Goal: Task Accomplishment & Management: Complete application form

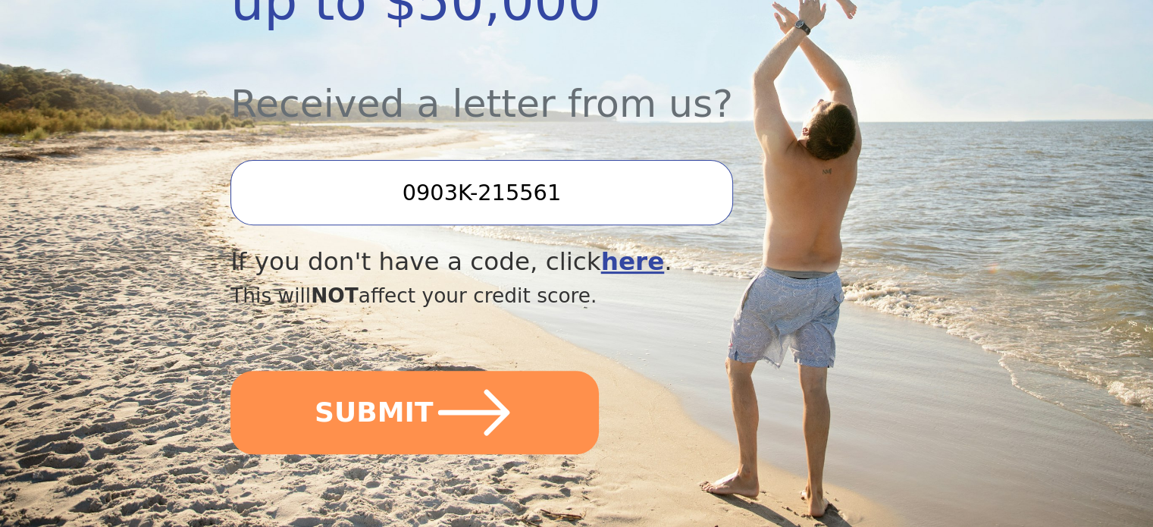
scroll to position [531, 0]
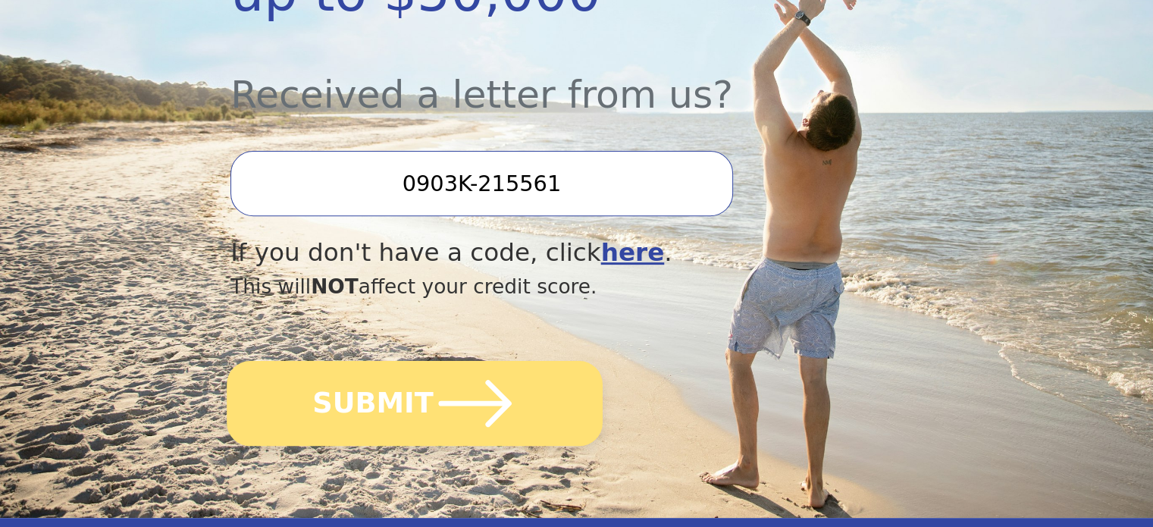
click at [379, 361] on button "SUBMIT" at bounding box center [415, 403] width 376 height 85
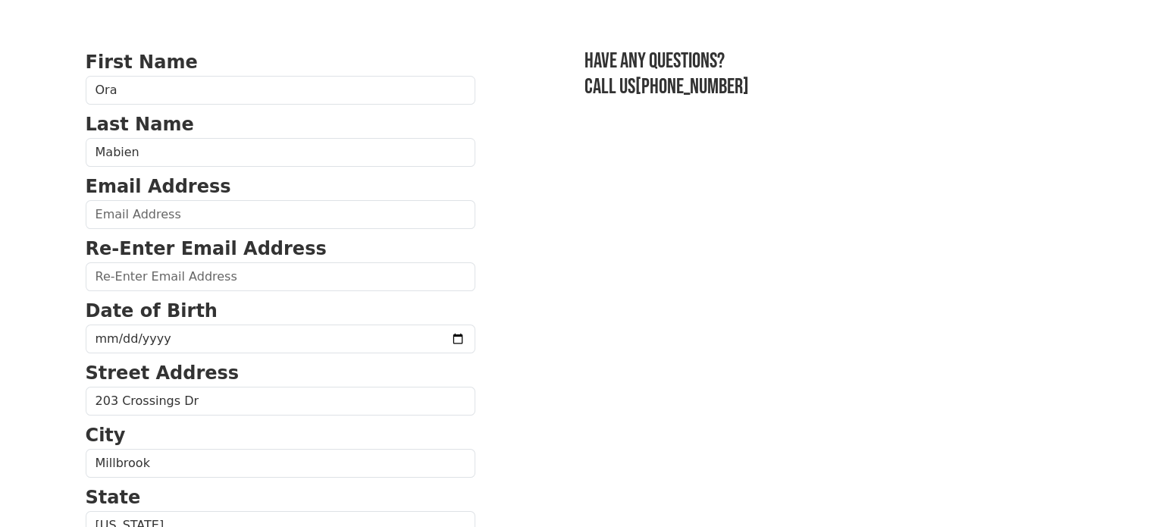
scroll to position [76, 0]
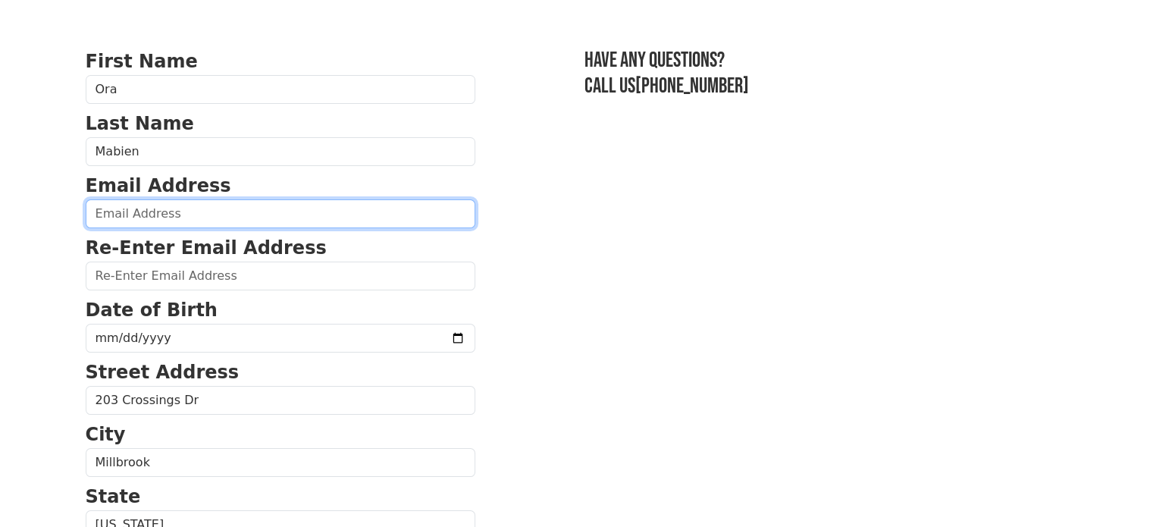
click at [196, 207] on input "email" at bounding box center [281, 213] width 390 height 29
type input "keciarocks@gmail.com"
type input "(334) 407-8811"
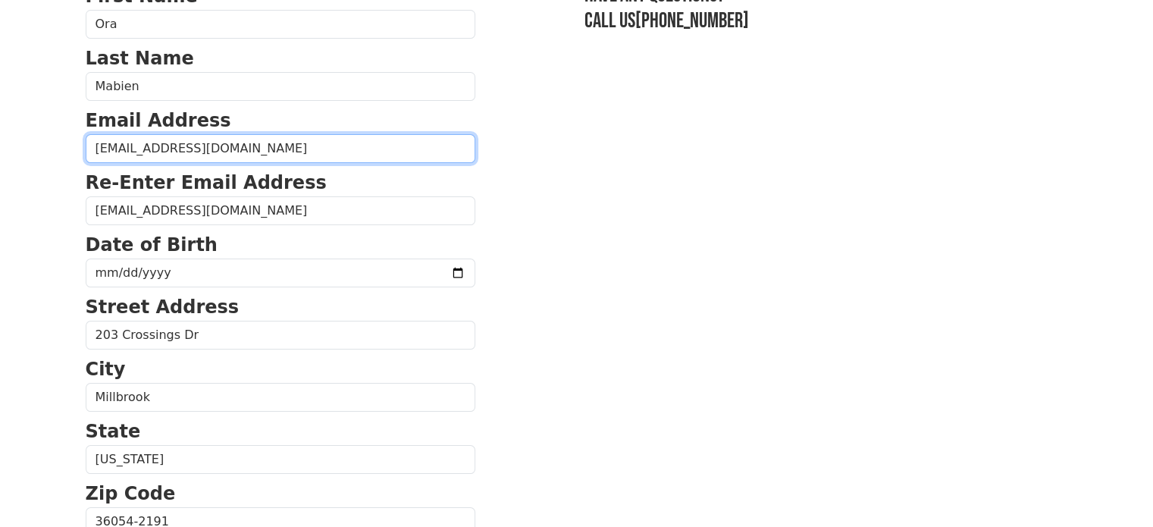
scroll to position [127, 0]
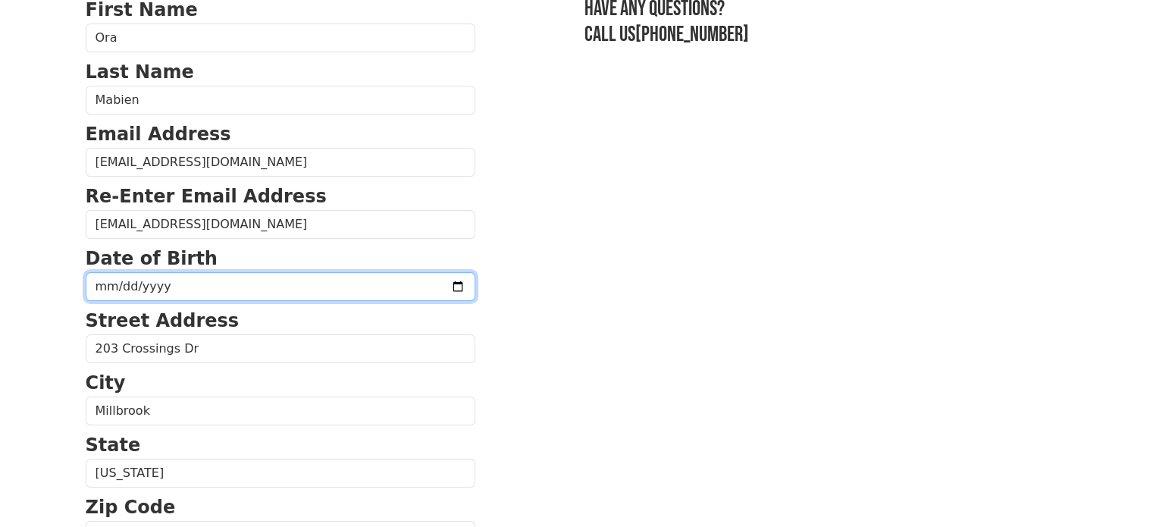
click at [96, 281] on input "date" at bounding box center [281, 286] width 390 height 29
type input "1973-11-25"
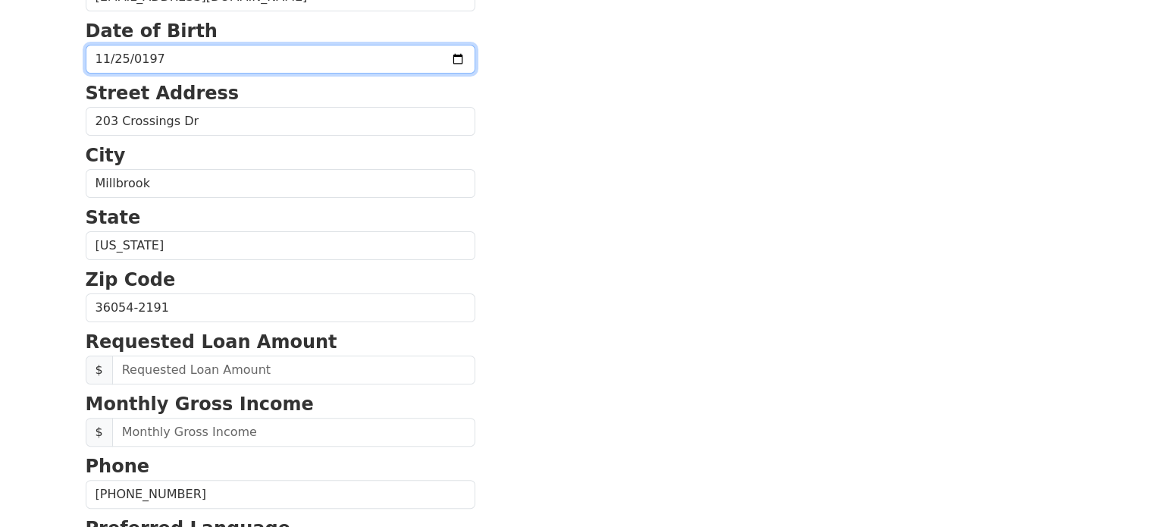
scroll to position [431, 0]
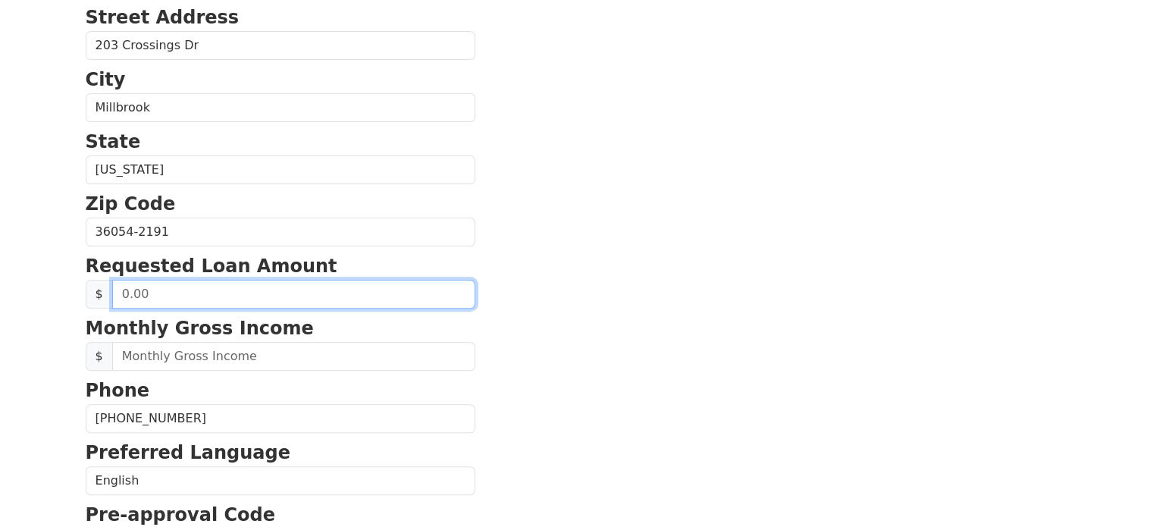
click at [158, 293] on input "text" at bounding box center [293, 294] width 363 height 29
type input "5,000.00"
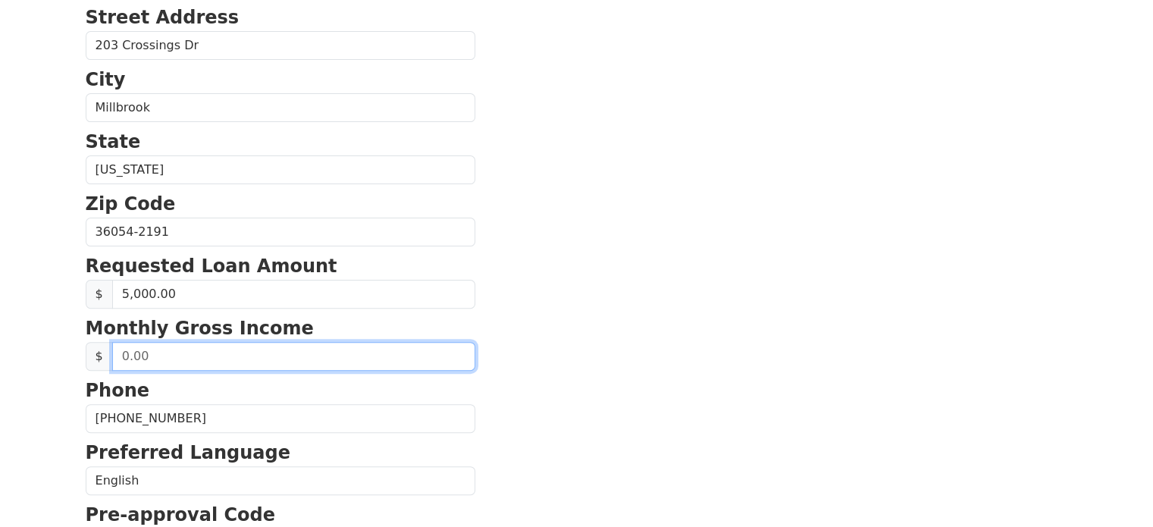
click at [146, 357] on input "text" at bounding box center [293, 356] width 363 height 29
type input "3,200.00"
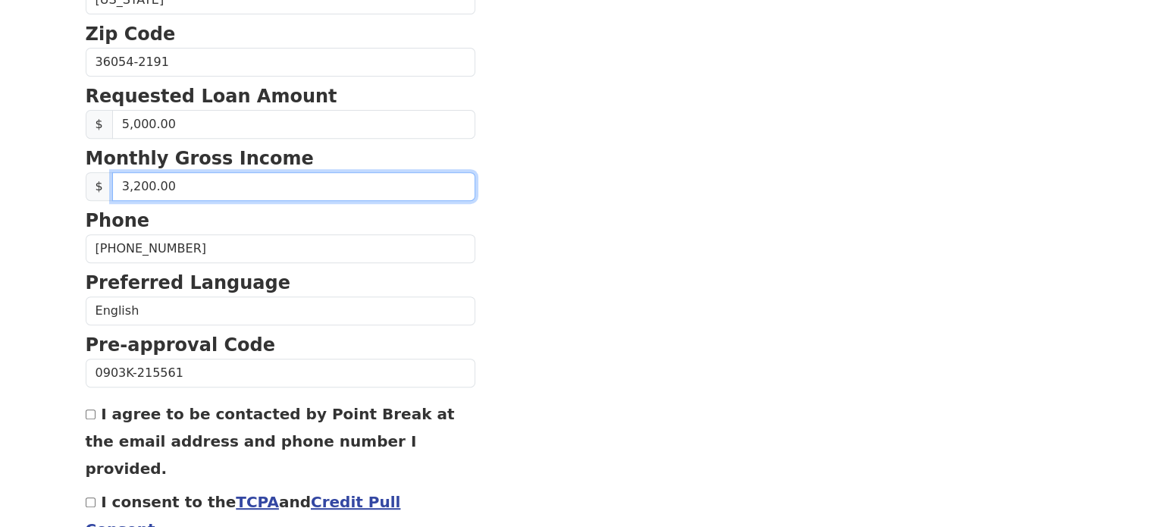
scroll to position [658, 0]
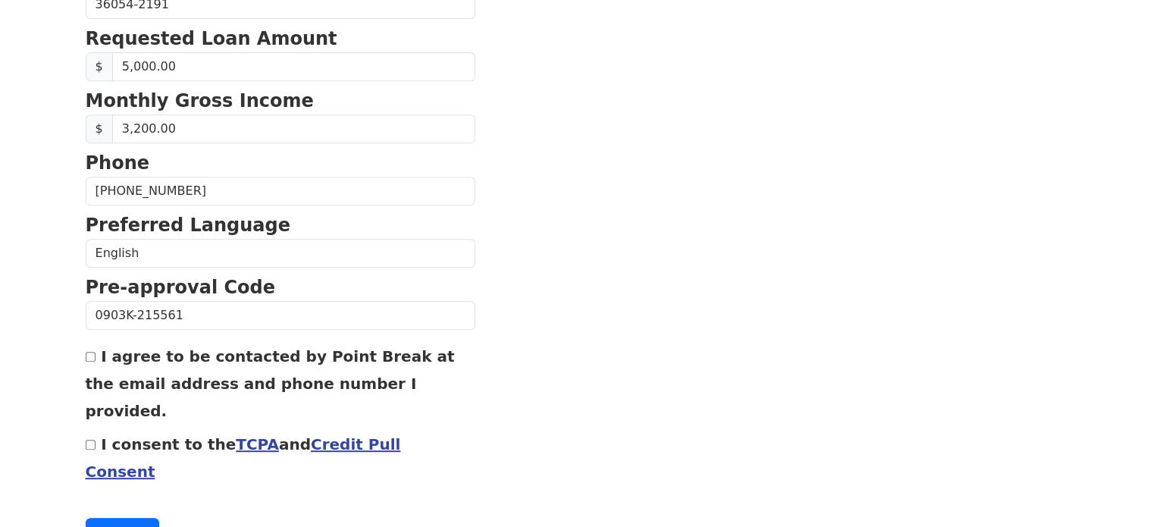
click at [93, 356] on input "I agree to be contacted by Point Break at the email address and phone number I …" at bounding box center [91, 357] width 10 height 10
checkbox input "true"
click at [90, 440] on input "I consent to the TCPA and Credit Pull Consent" at bounding box center [91, 445] width 10 height 10
checkbox input "true"
click at [134, 518] on button "Continue" at bounding box center [123, 532] width 74 height 29
